Goal: Information Seeking & Learning: Learn about a topic

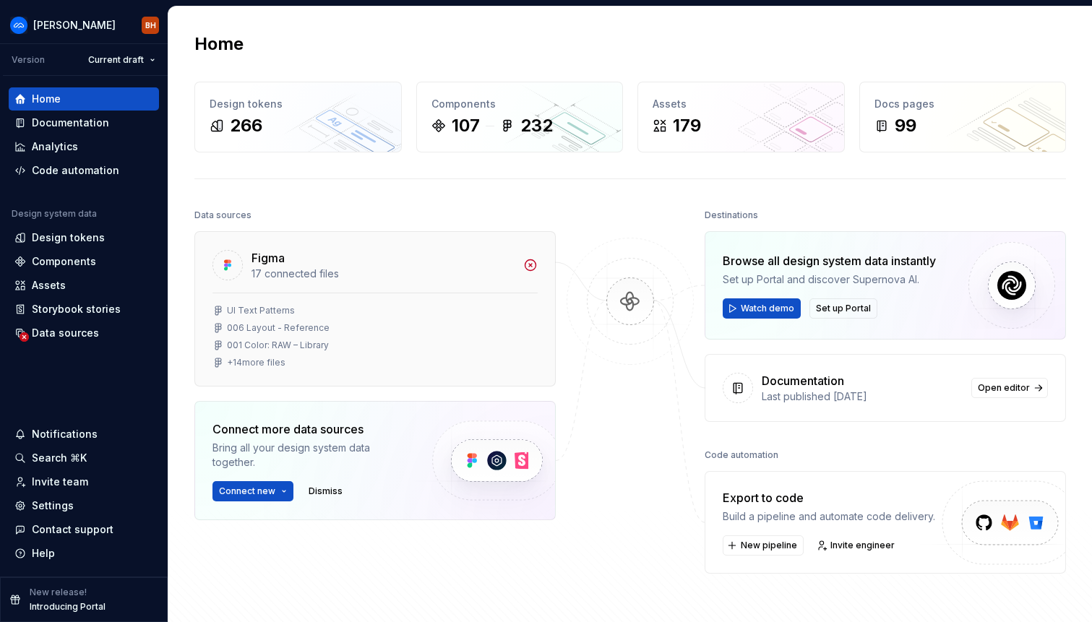
click at [514, 264] on div "Figma" at bounding box center [383, 257] width 263 height 17
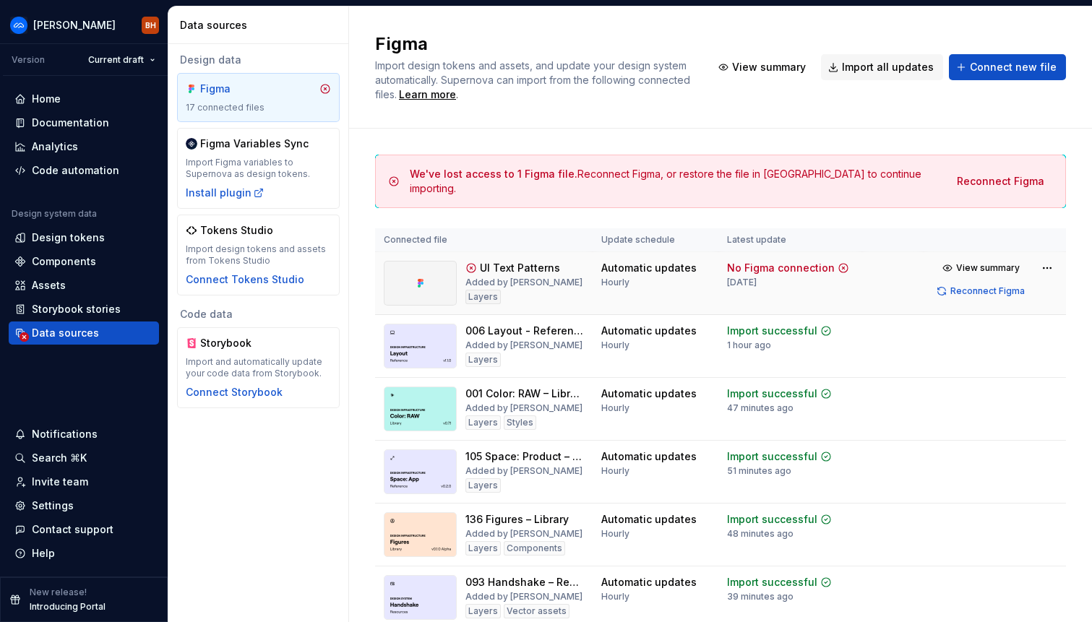
click at [520, 265] on div "UI Text Patterns" at bounding box center [520, 268] width 80 height 14
click at [978, 267] on span "View summary" at bounding box center [988, 268] width 64 height 12
click at [963, 262] on span "View summary" at bounding box center [988, 268] width 64 height 12
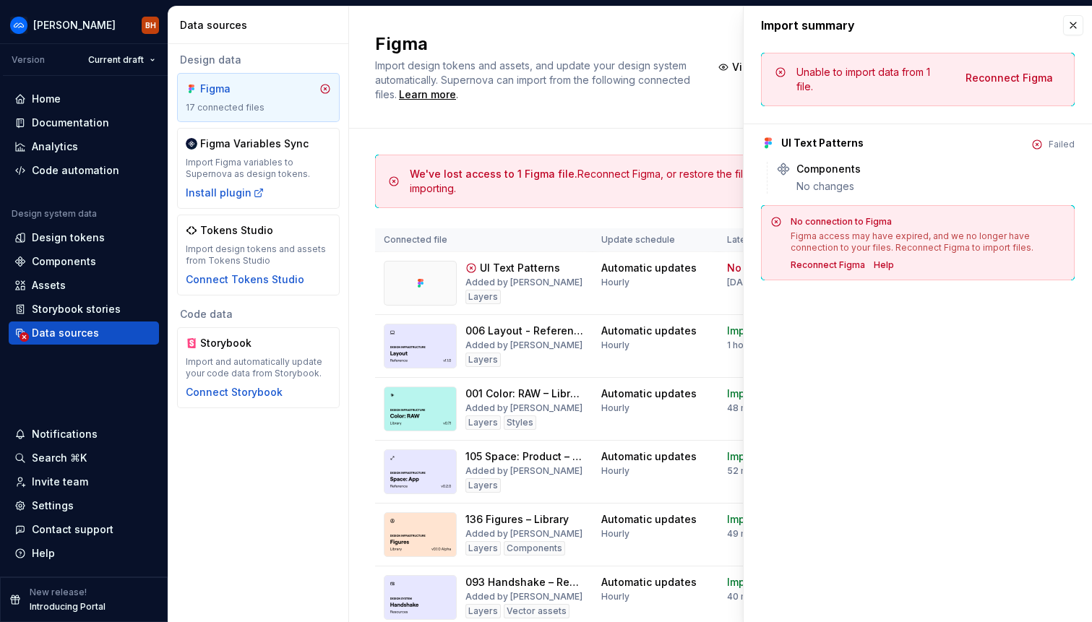
click at [899, 320] on div "Import summary Import summary Unable to import data from 1 file. Reconnect Figm…" at bounding box center [918, 315] width 348 height 616
click at [1075, 27] on button "button" at bounding box center [1073, 25] width 20 height 20
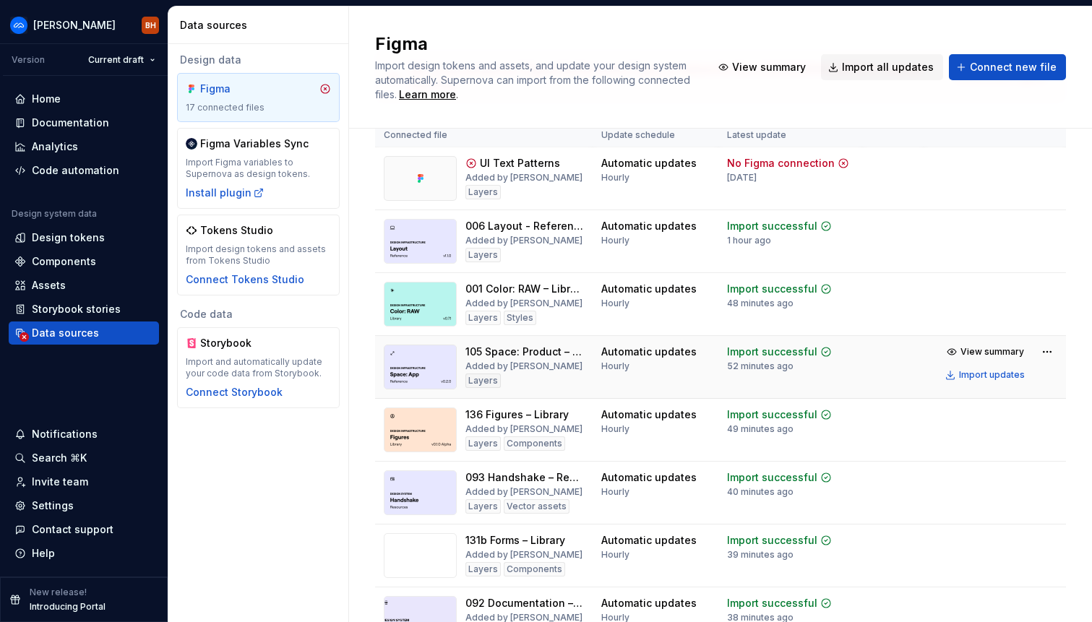
scroll to position [111, 0]
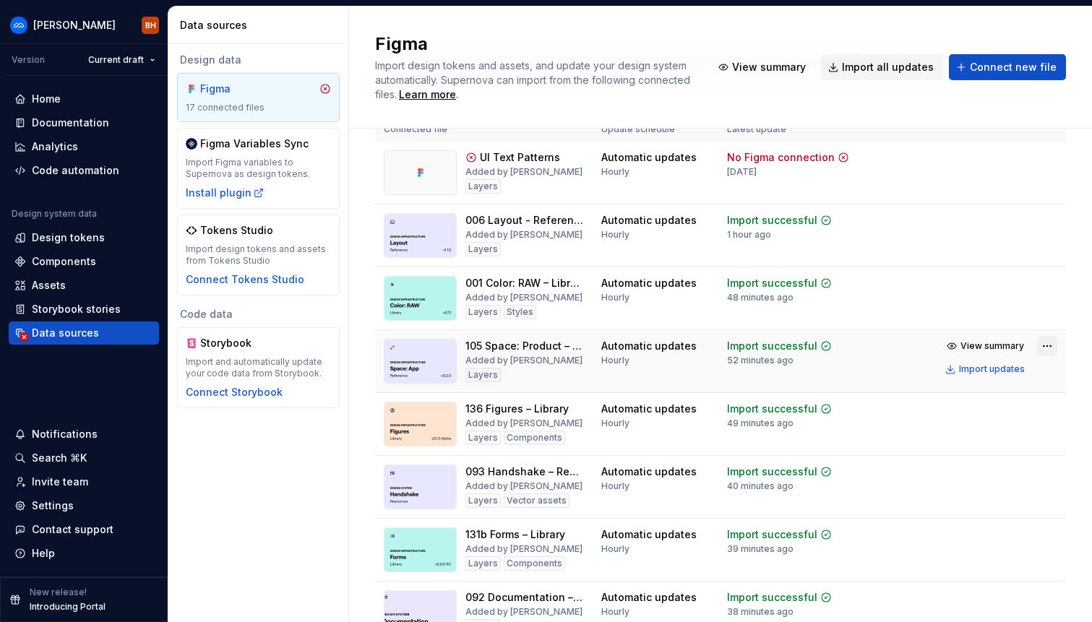
click at [1044, 340] on html "[PERSON_NAME] [PERSON_NAME] Version Current draft Home Documentation Analytics …" at bounding box center [546, 311] width 1092 height 622
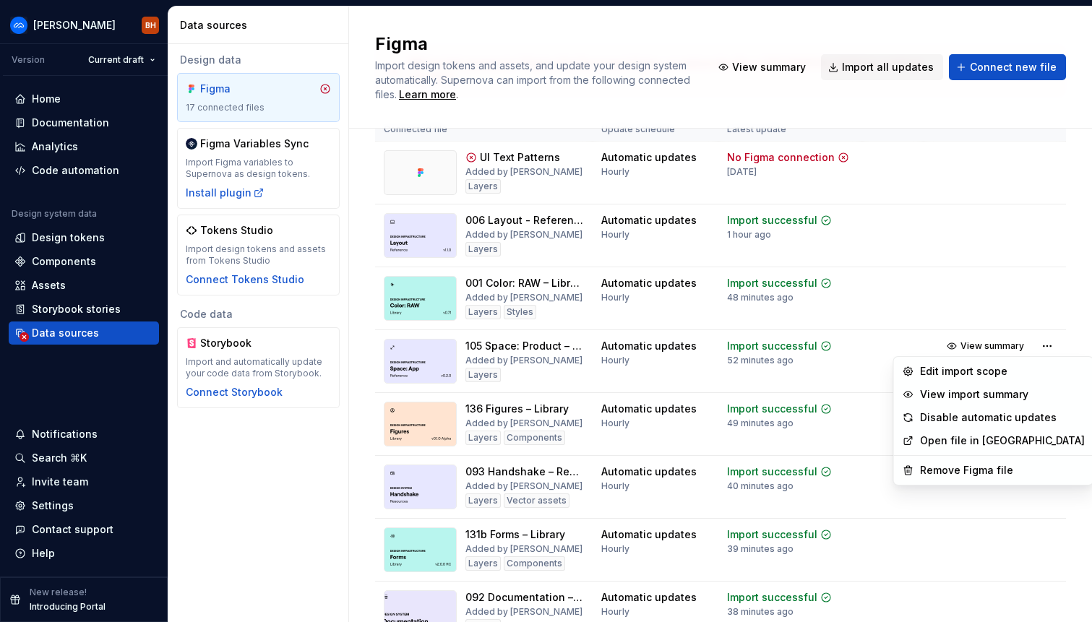
click at [967, 437] on link "Open file in [GEOGRAPHIC_DATA]" at bounding box center [1002, 441] width 165 height 14
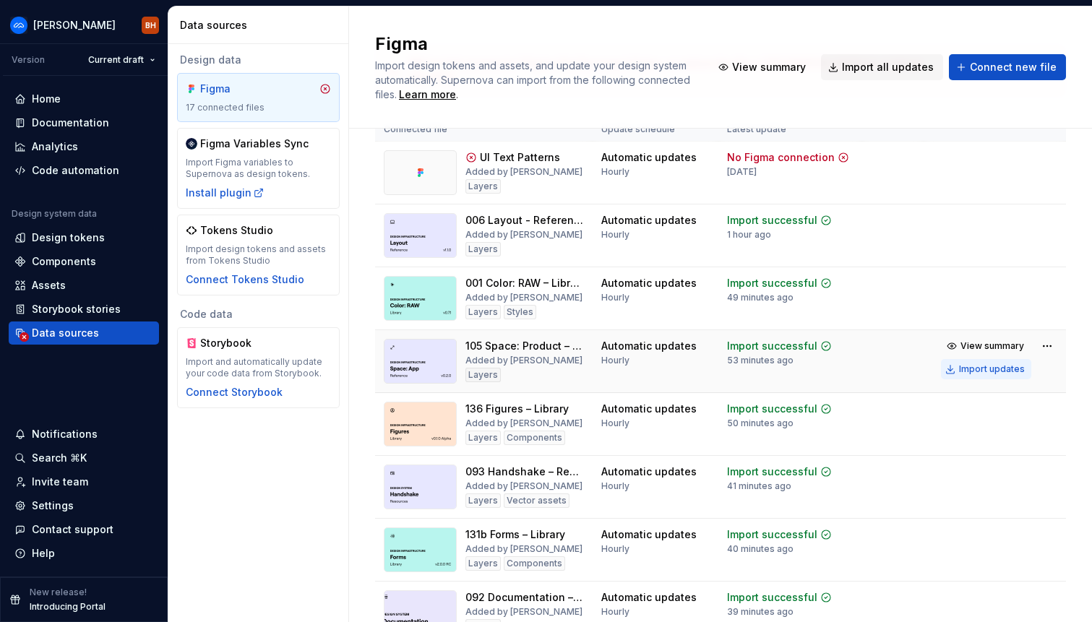
click at [1010, 369] on div "Import updates" at bounding box center [992, 370] width 66 height 12
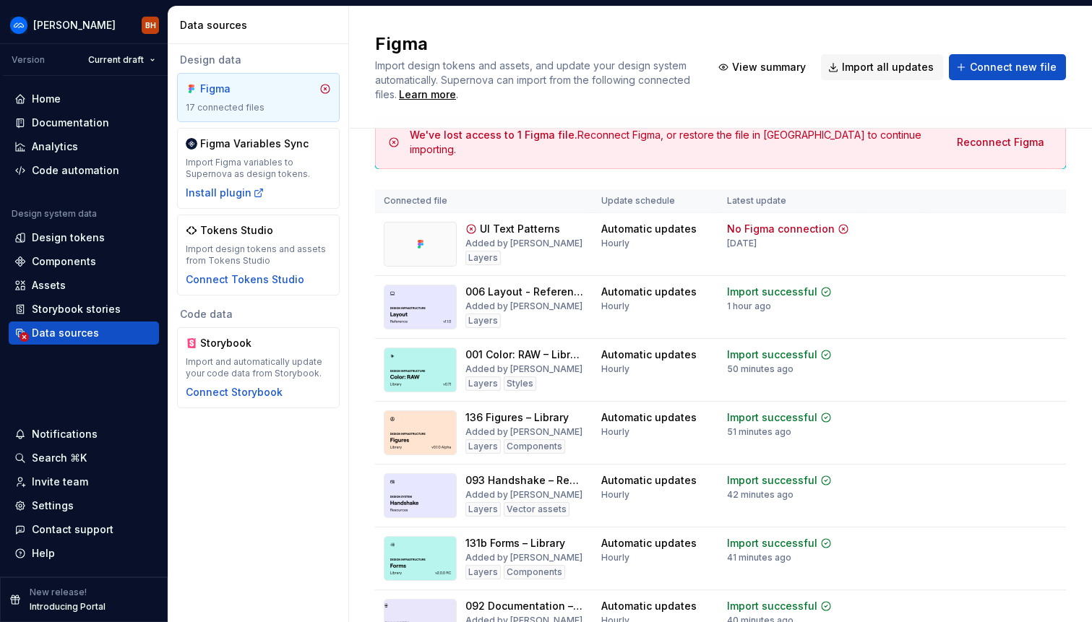
scroll to position [0, 0]
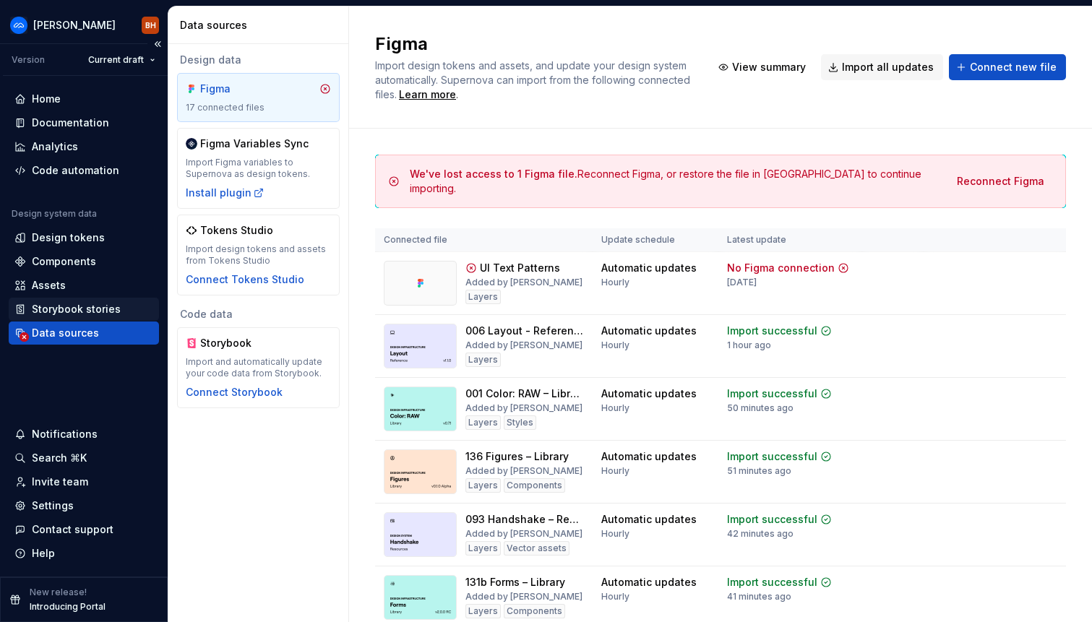
click at [61, 308] on div "Storybook stories" at bounding box center [76, 309] width 89 height 14
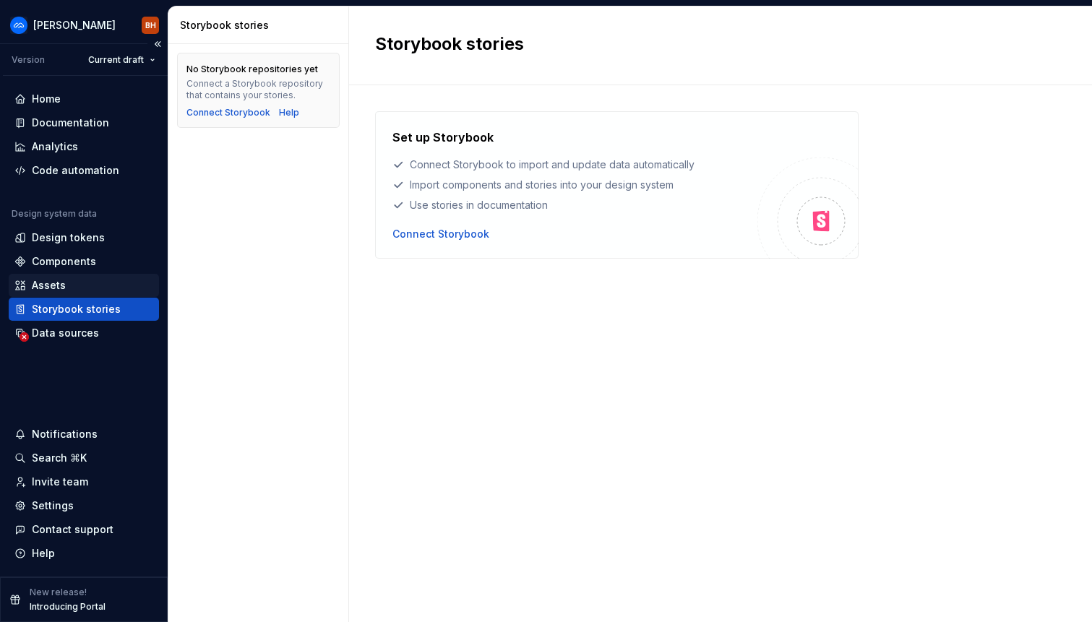
click at [50, 288] on div "Assets" at bounding box center [49, 285] width 34 height 14
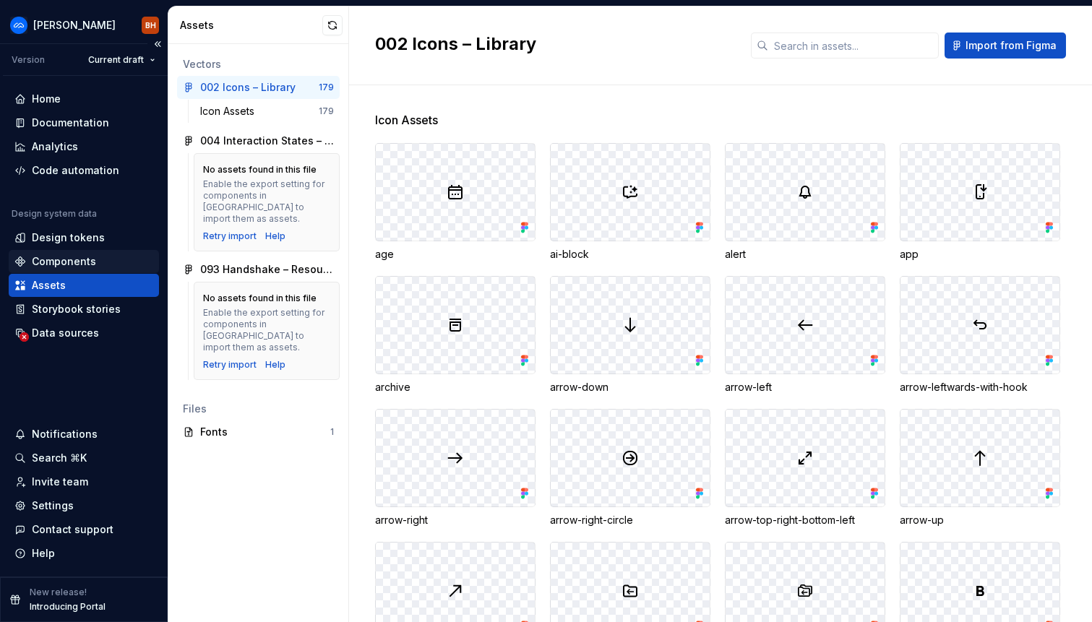
click at [51, 261] on div "Components" at bounding box center [64, 261] width 64 height 14
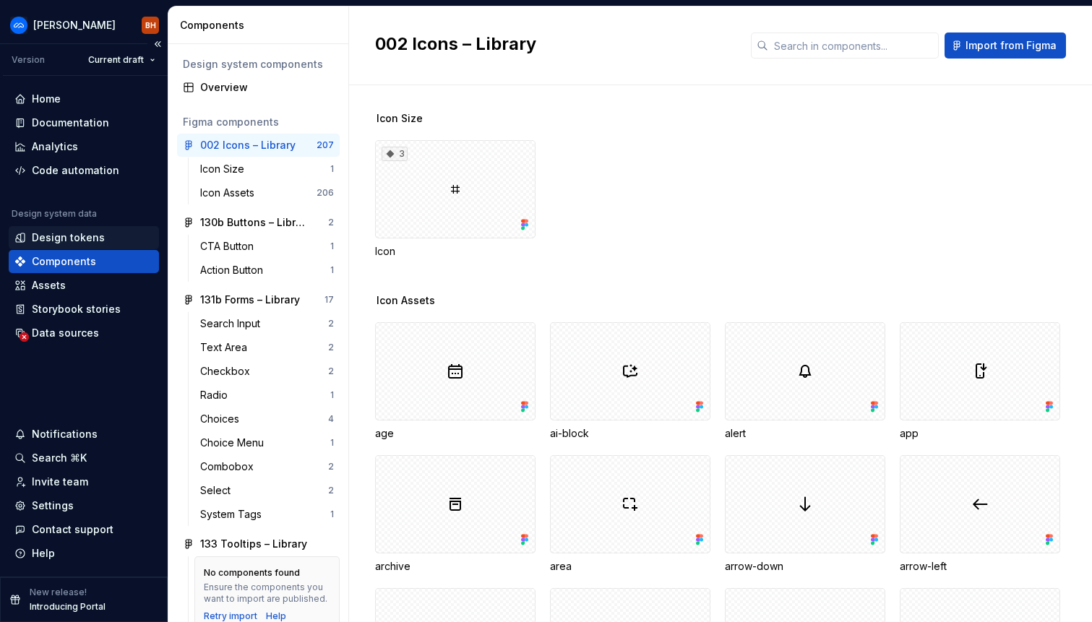
click at [70, 245] on div "Design tokens" at bounding box center [84, 237] width 150 height 23
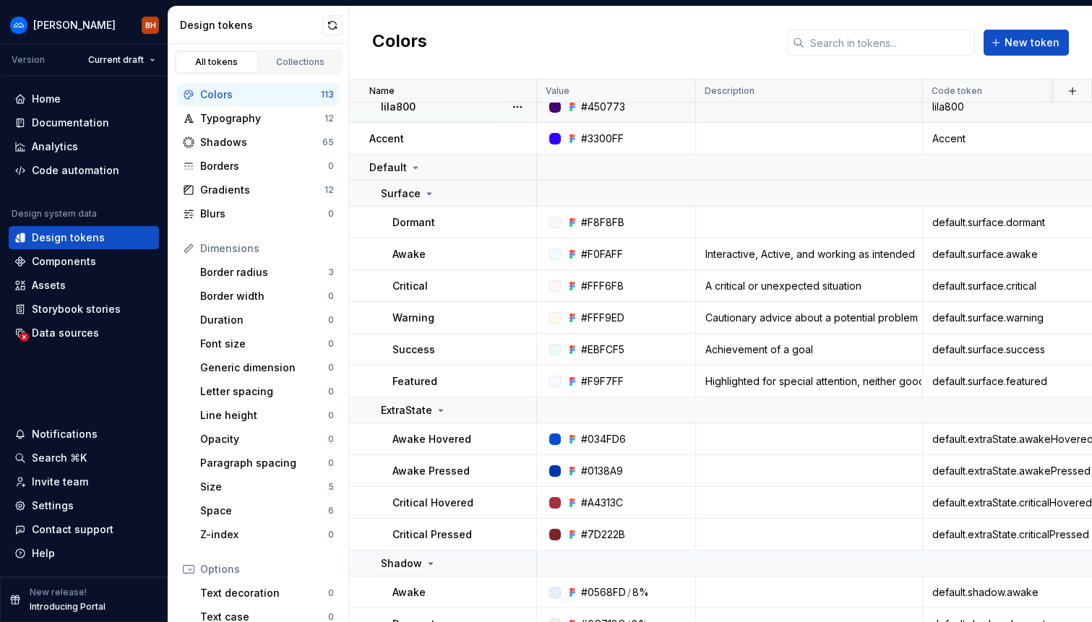
scroll to position [294, 0]
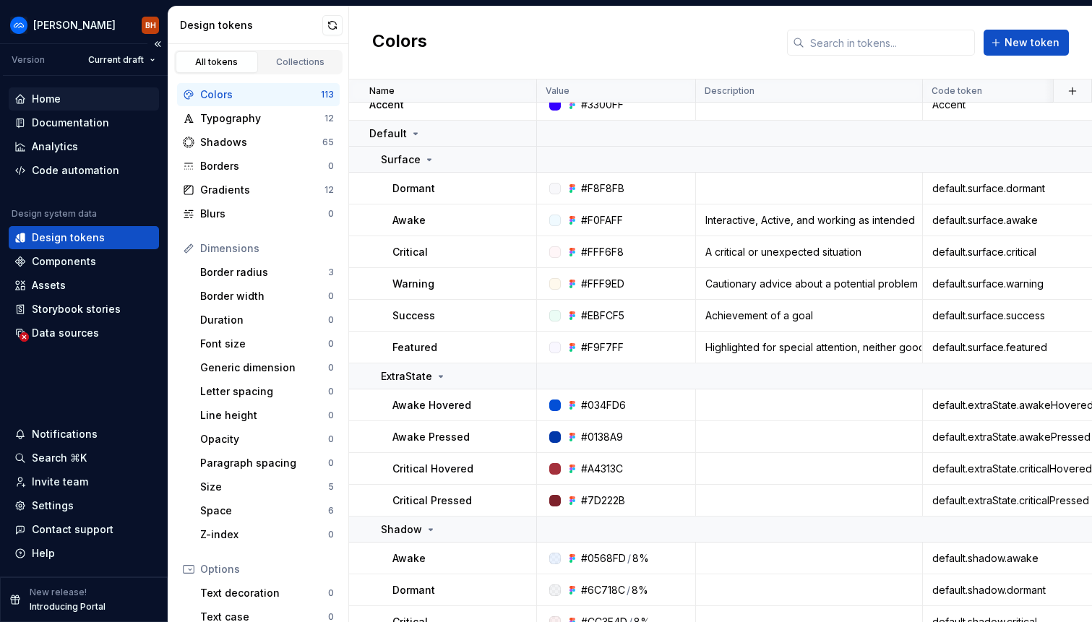
click at [75, 94] on div "Home" at bounding box center [83, 99] width 139 height 14
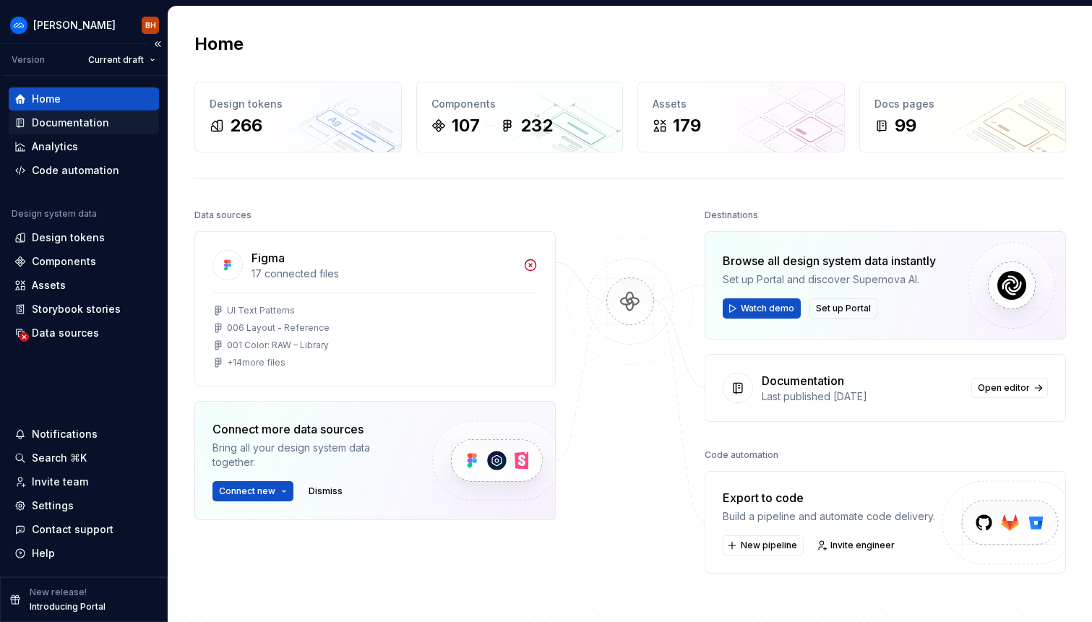
click at [77, 127] on div "Documentation" at bounding box center [70, 123] width 77 height 14
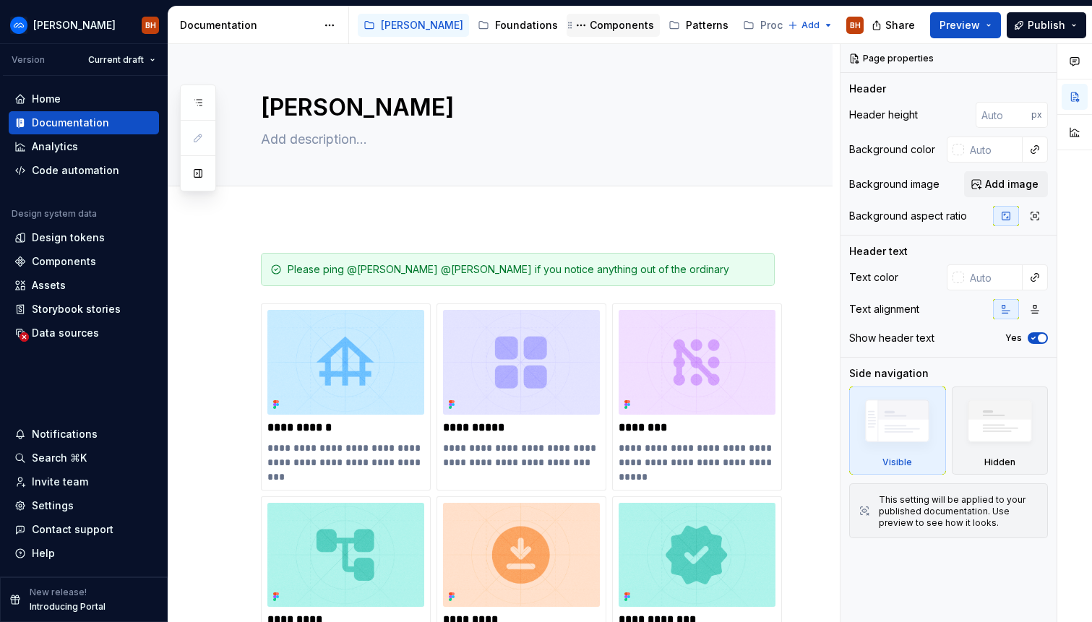
click at [590, 24] on div "Components" at bounding box center [622, 25] width 64 height 14
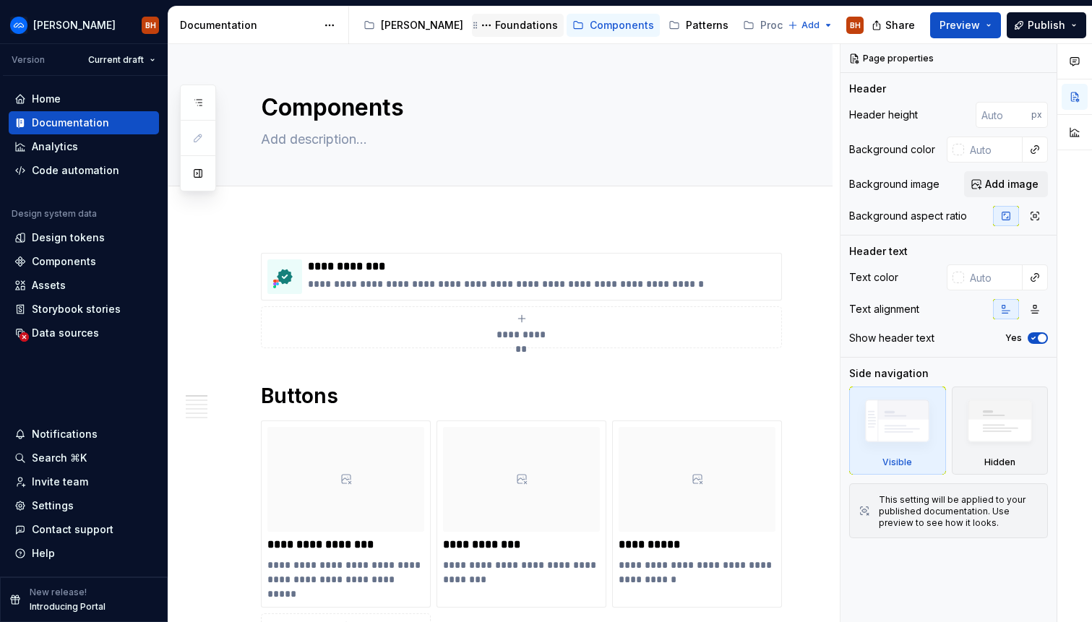
click at [495, 27] on div "Foundations" at bounding box center [526, 25] width 63 height 14
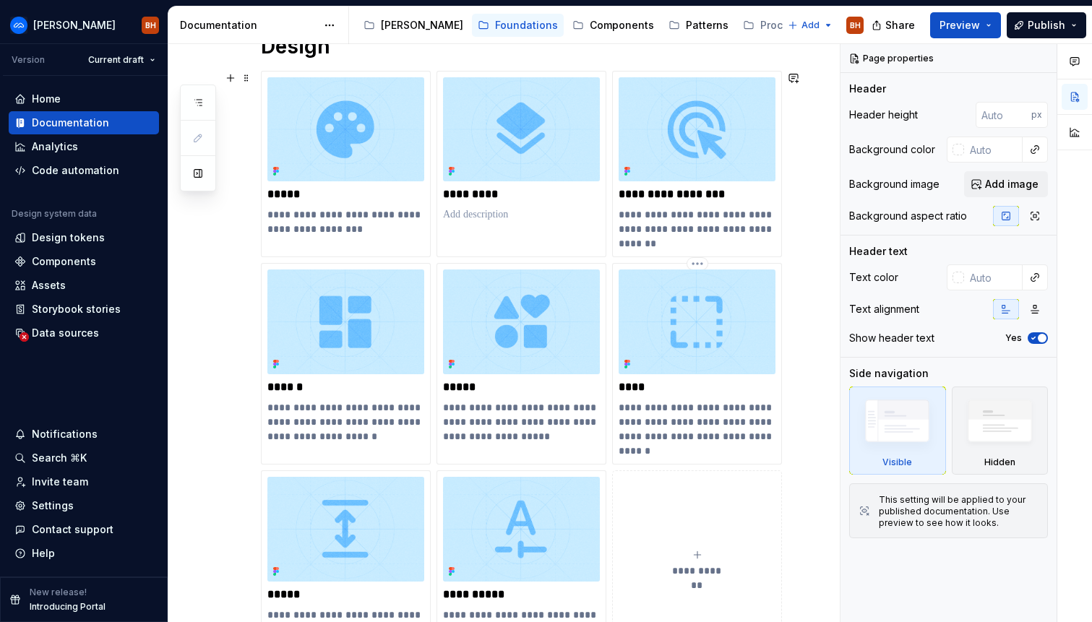
scroll to position [565, 0]
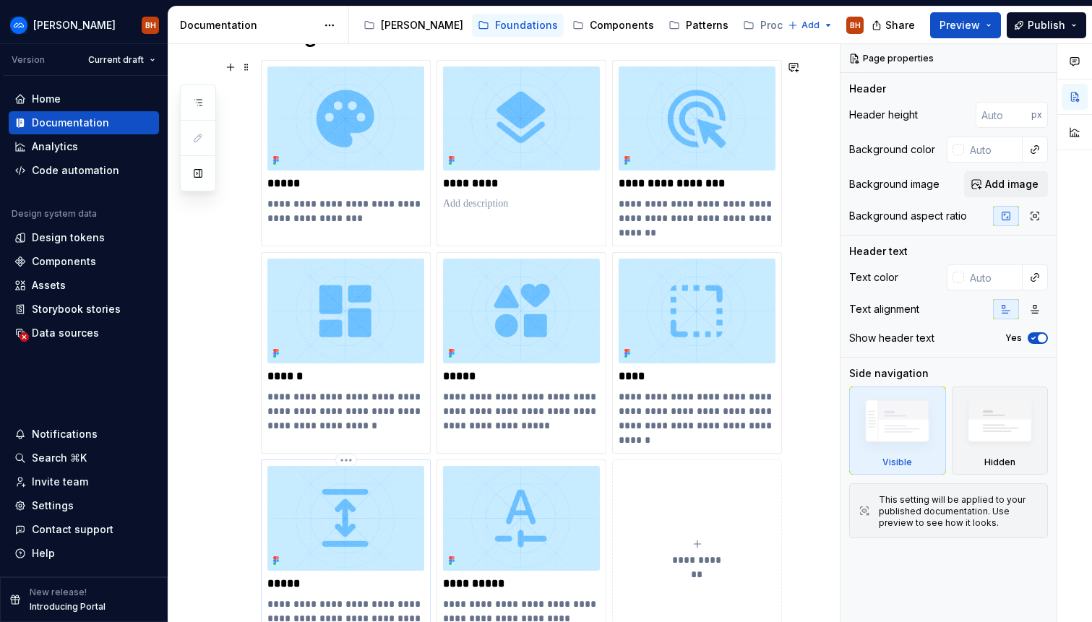
click at [367, 500] on img at bounding box center [345, 518] width 157 height 105
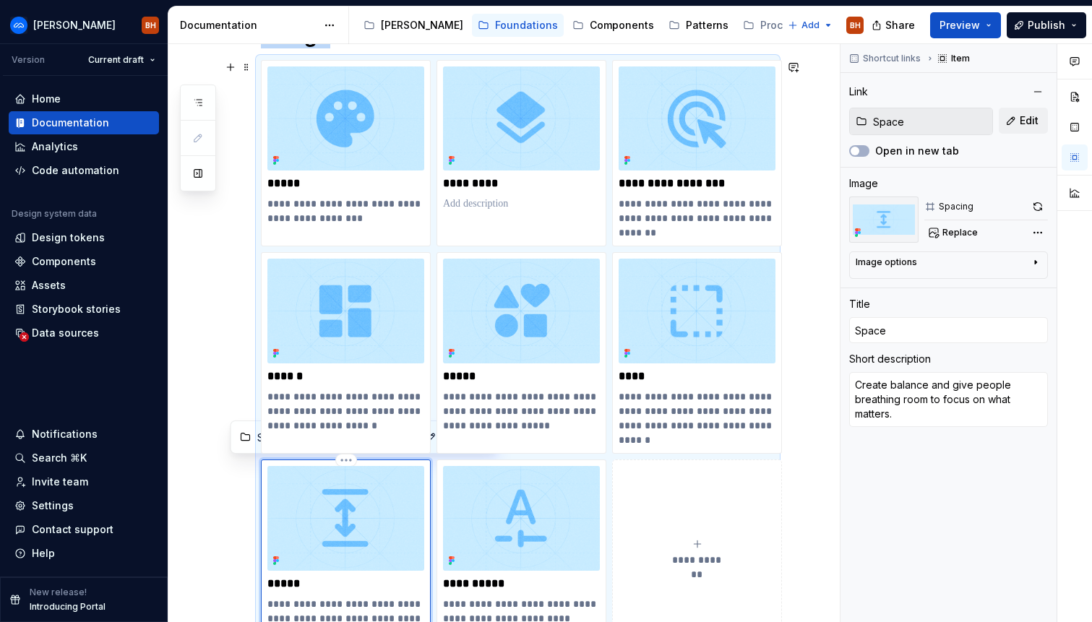
click at [367, 500] on img at bounding box center [345, 518] width 157 height 105
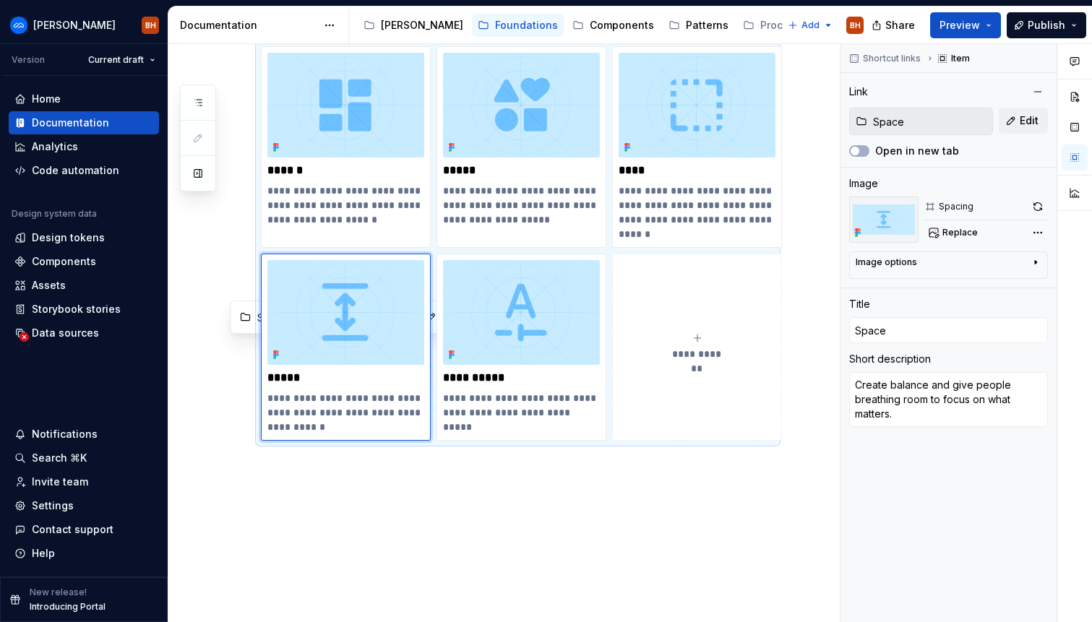
scroll to position [828, 0]
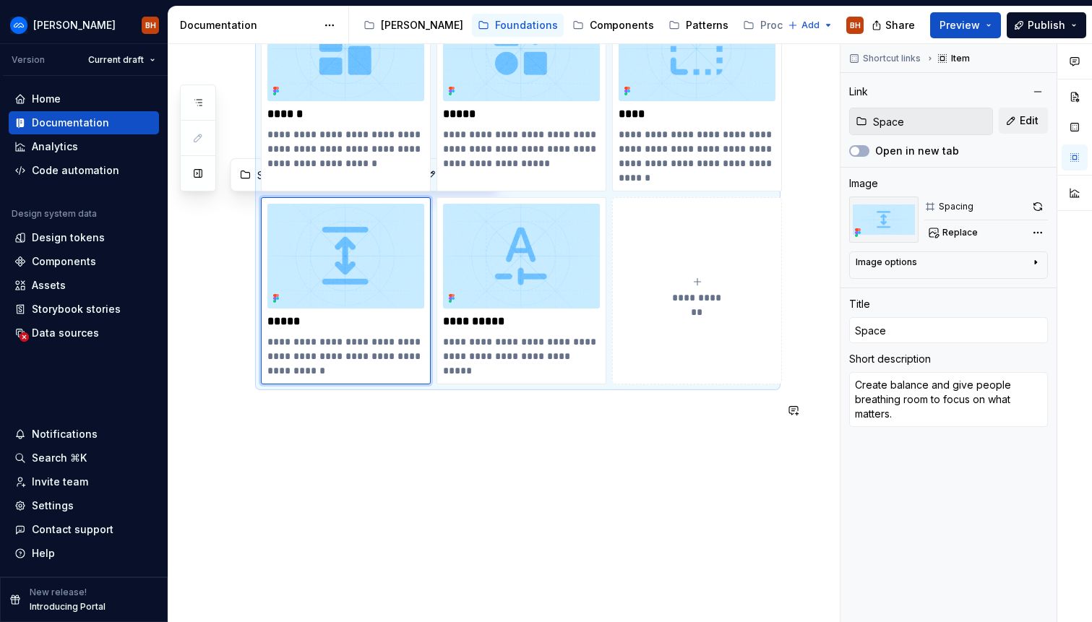
click at [418, 471] on div "**********" at bounding box center [500, 7] width 664 height 1232
click at [348, 301] on img at bounding box center [345, 256] width 157 height 105
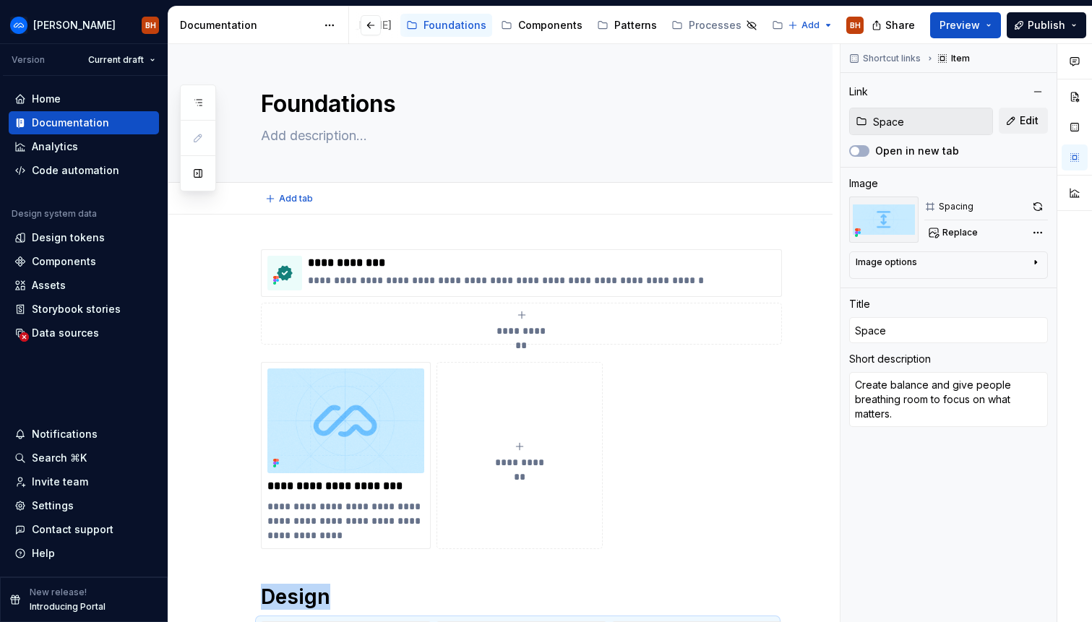
scroll to position [0, 0]
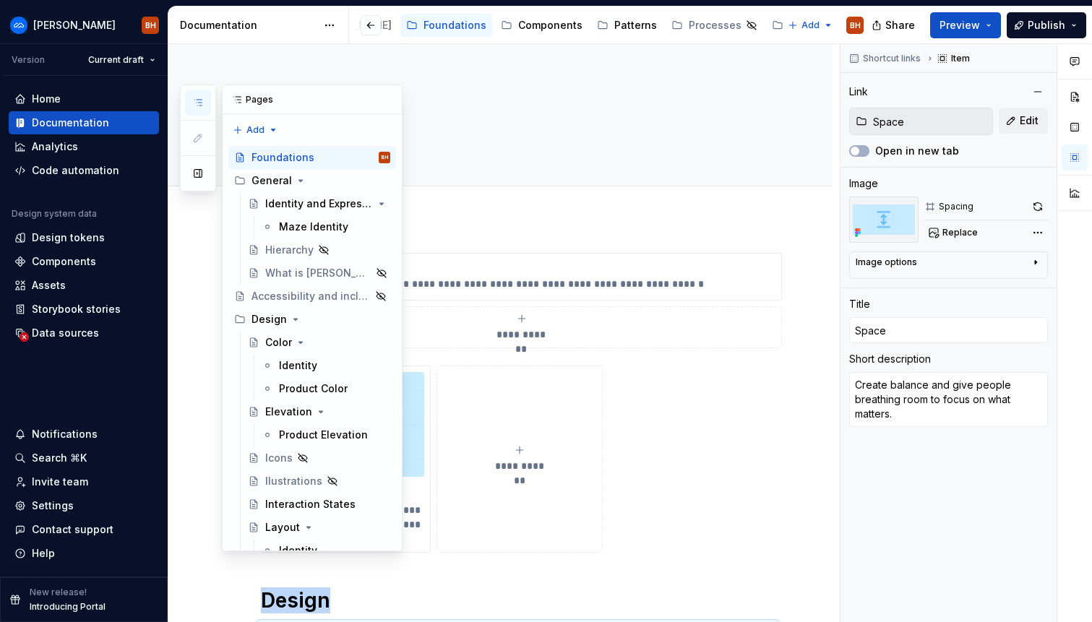
click at [197, 101] on icon "button" at bounding box center [198, 103] width 12 height 12
click at [317, 153] on div "Foundations BH" at bounding box center [321, 157] width 139 height 20
click at [293, 157] on div "Foundations" at bounding box center [283, 157] width 63 height 14
type textarea "*"
click at [489, 66] on div "Edit header" at bounding box center [494, 69] width 653 height 26
